Goal: Information Seeking & Learning: Learn about a topic

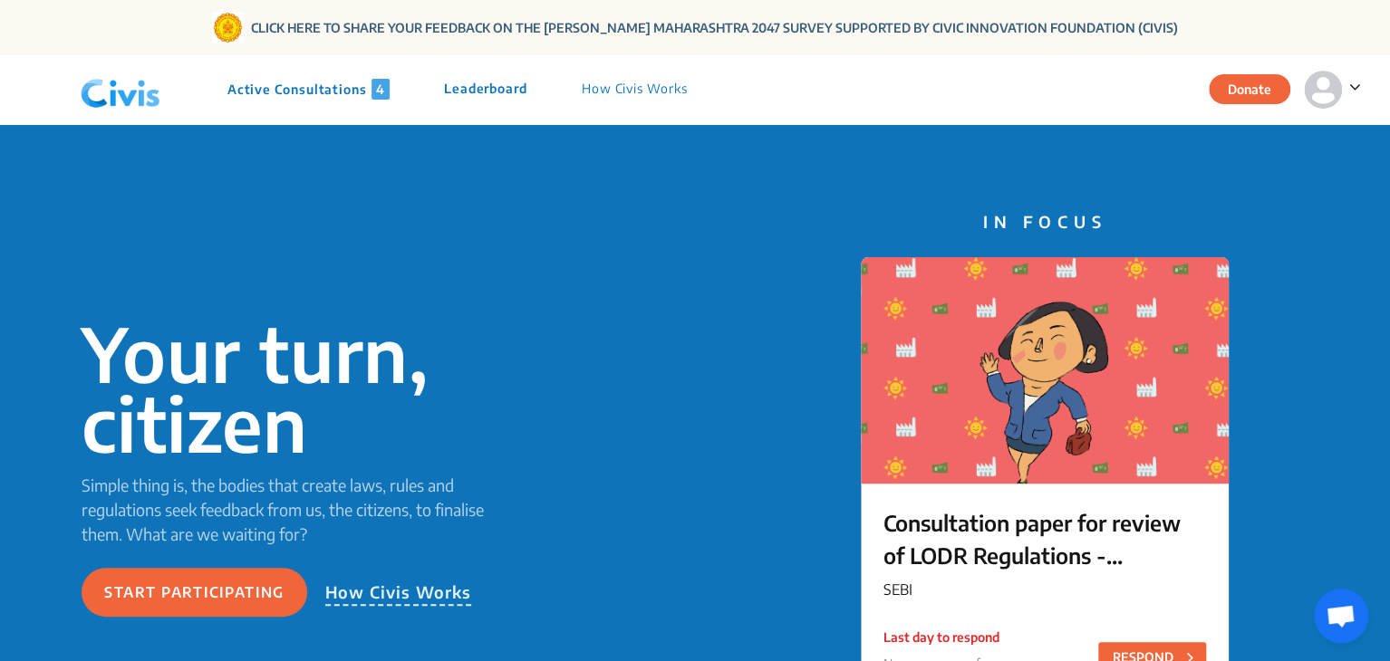
click at [331, 86] on p "Active Consultations 4" at bounding box center [308, 89] width 162 height 21
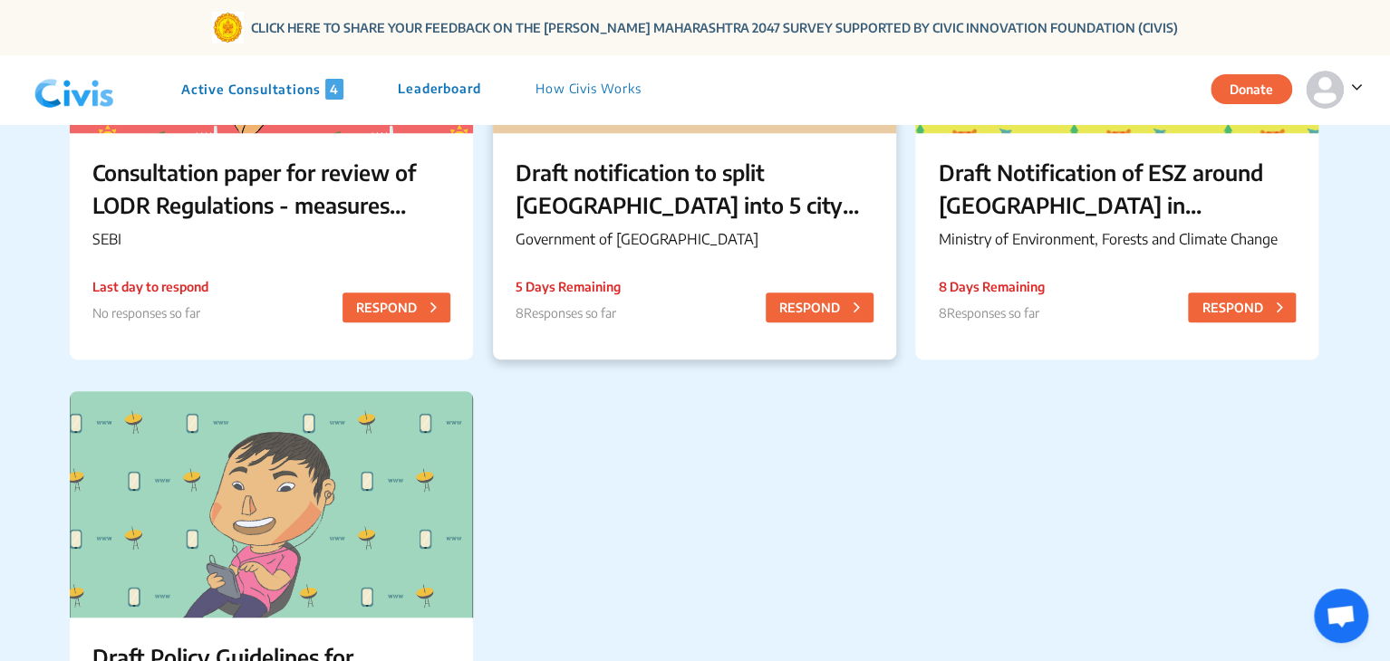
scroll to position [372, 0]
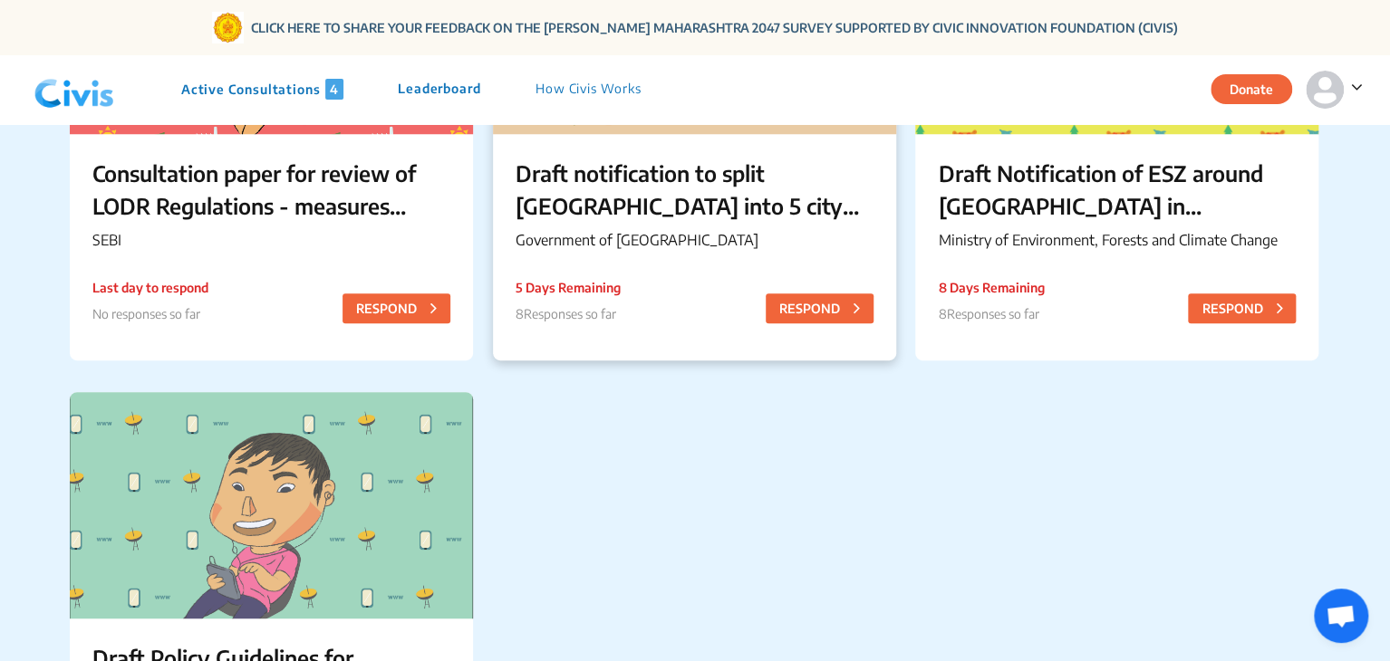
click at [580, 208] on p "Draft notification to split [GEOGRAPHIC_DATA] into 5 city corporations/[GEOGRAP…" at bounding box center [695, 189] width 358 height 65
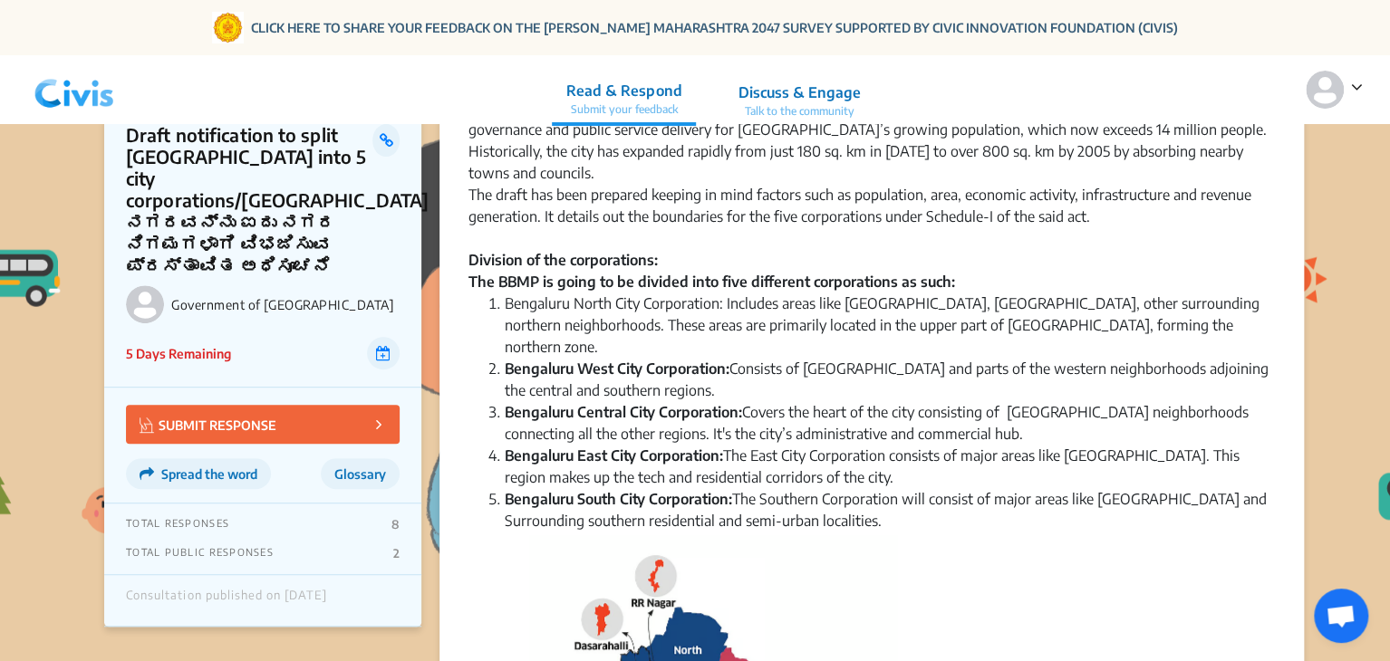
scroll to position [399, 0]
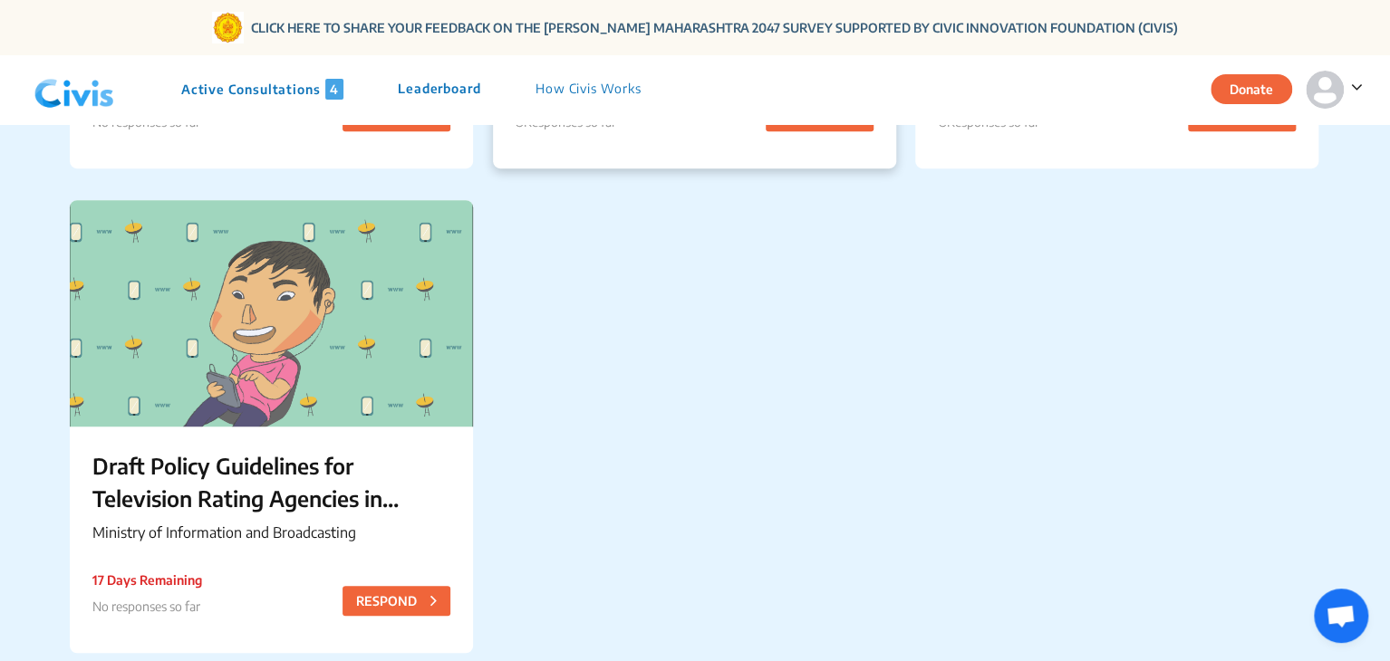
scroll to position [446, 0]
